Goal: Communication & Community: Connect with others

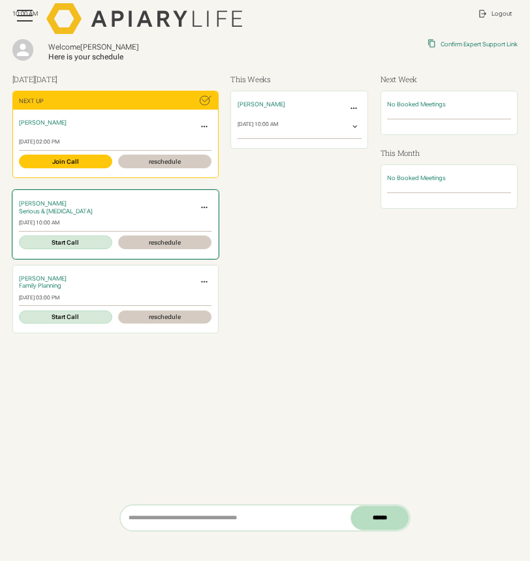
click at [91, 243] on link "Start Call" at bounding box center [65, 242] width 93 height 14
